Goal: Task Accomplishment & Management: Manage account settings

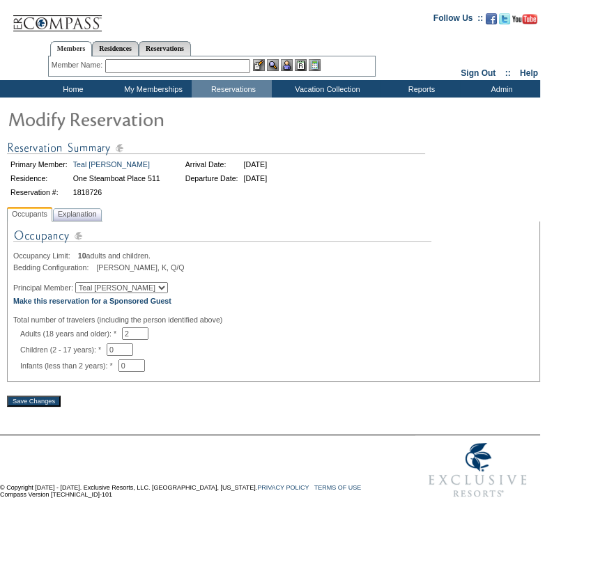
select select "26557"
click at [83, 284] on select "[PERSON_NAME] Teal [PERSON_NAME] [PERSON_NAME]" at bounding box center [121, 287] width 93 height 11
click at [225, 261] on div "Occupancy Limit: 10 adults and children. Bedding Configuration: [PERSON_NAME], …" at bounding box center [273, 299] width 521 height 145
click at [87, 221] on span "Explanation" at bounding box center [77, 214] width 45 height 15
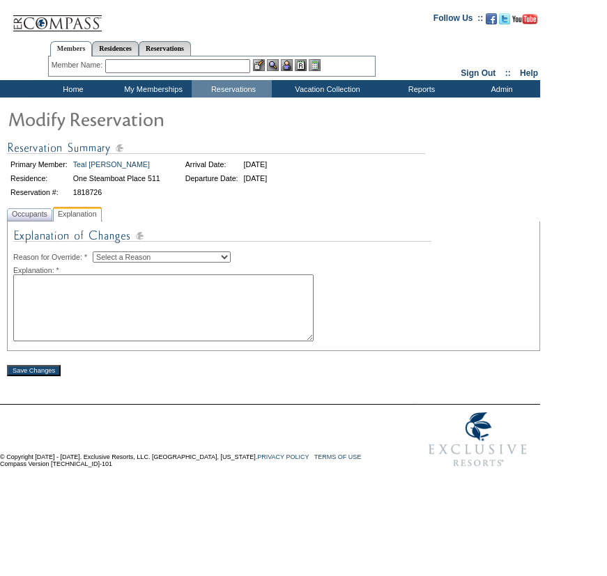
click at [139, 250] on img at bounding box center [222, 239] width 418 height 24
click at [139, 256] on select "Select a Reason Creating Continuous Stay Days Rebooked After Cancellation Editi…" at bounding box center [162, 257] width 138 height 11
select select "1045"
click at [104, 252] on select "Select a Reason Creating Continuous Stay Days Rebooked After Cancellation Editi…" at bounding box center [162, 257] width 138 height 11
click at [130, 308] on textarea at bounding box center [163, 308] width 300 height 67
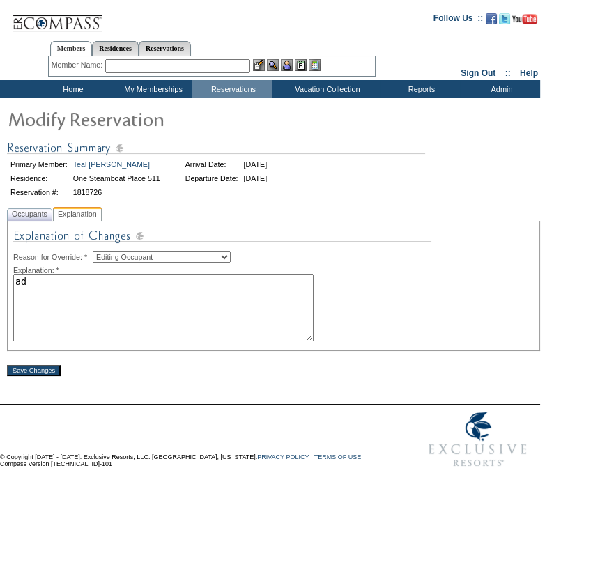
type textarea "ad"
click at [36, 376] on input "Save Changes" at bounding box center [34, 370] width 54 height 11
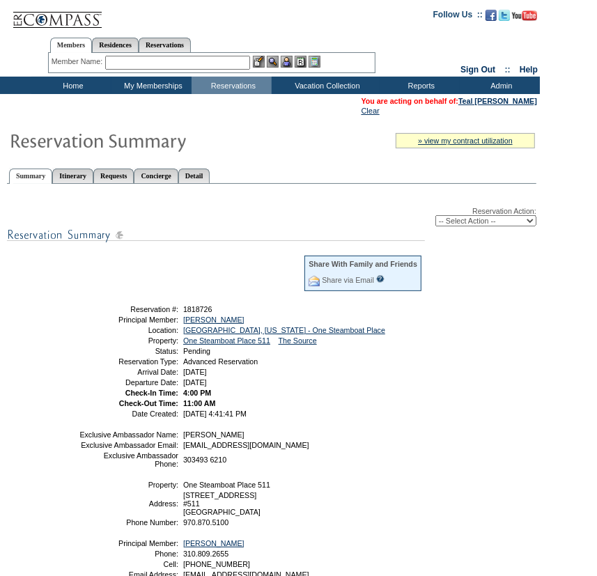
click at [488, 218] on select "-- Select Action -- Modify Reservation Dates Modify Reservation Cost Modify Occ…" at bounding box center [486, 220] width 101 height 11
select select "ConfirmRes"
click at [436, 216] on select "-- Select Action -- Modify Reservation Dates Modify Reservation Cost Modify Occ…" at bounding box center [486, 220] width 101 height 11
click at [486, 325] on div "Reservation Action: -- Select Action -- Modify Reservation Dates Modify Reserva…" at bounding box center [272, 399] width 530 height 415
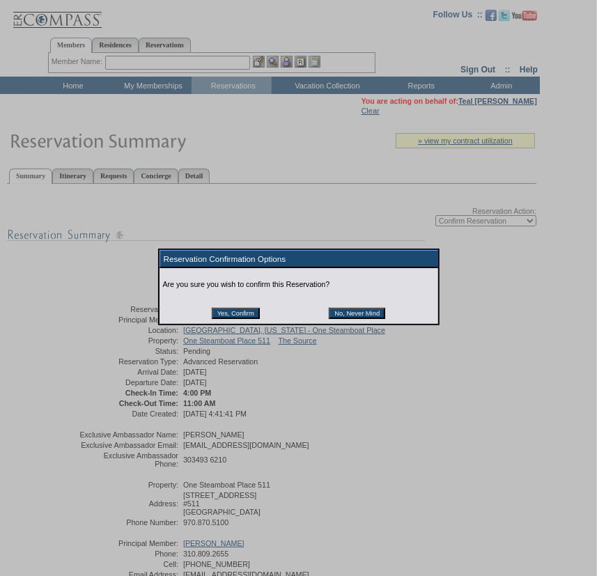
click at [250, 314] on input "Yes, Confirm" at bounding box center [236, 313] width 48 height 11
